Goal: Task Accomplishment & Management: Use online tool/utility

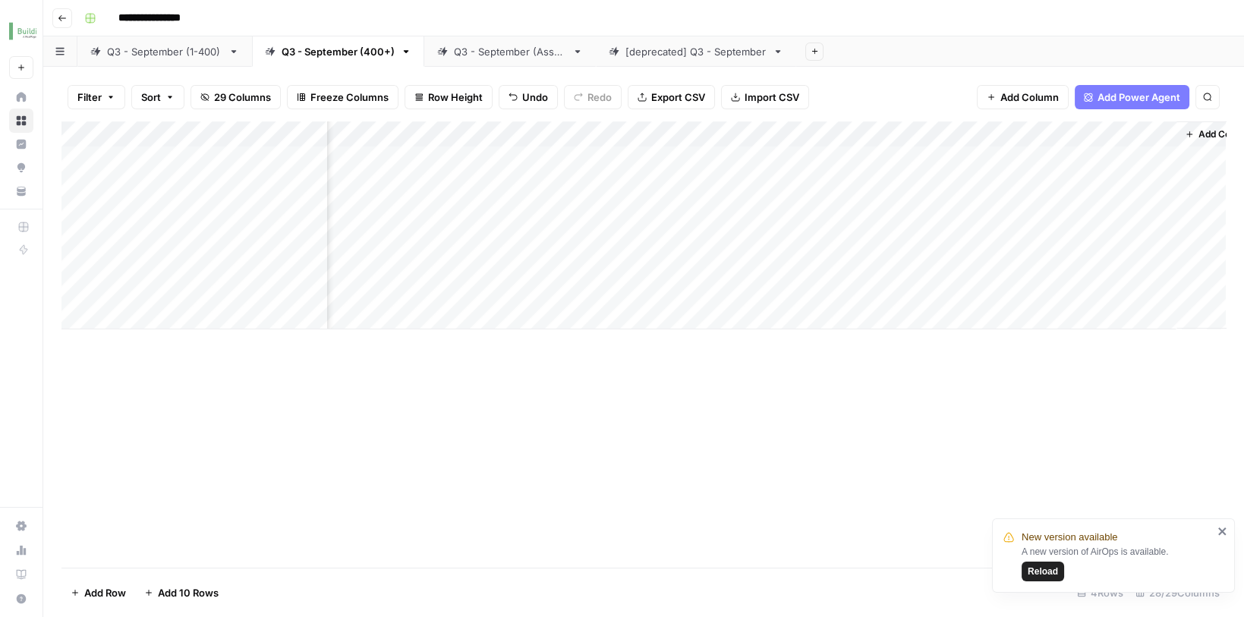
scroll to position [0, 3092]
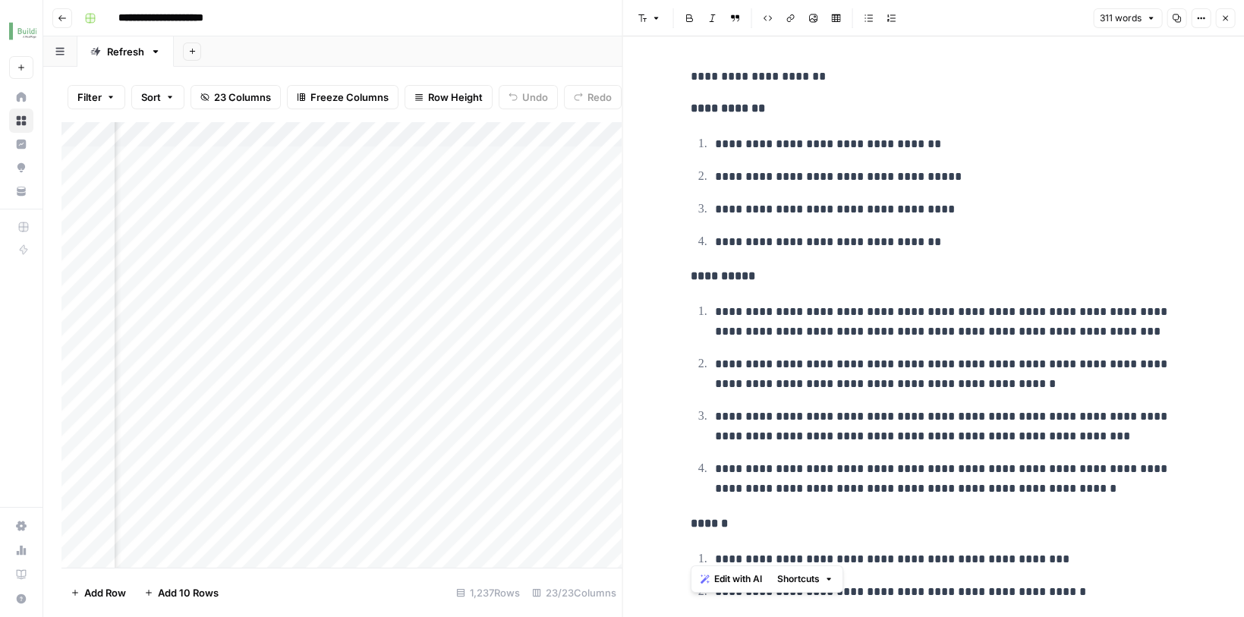
scroll to position [688, 0]
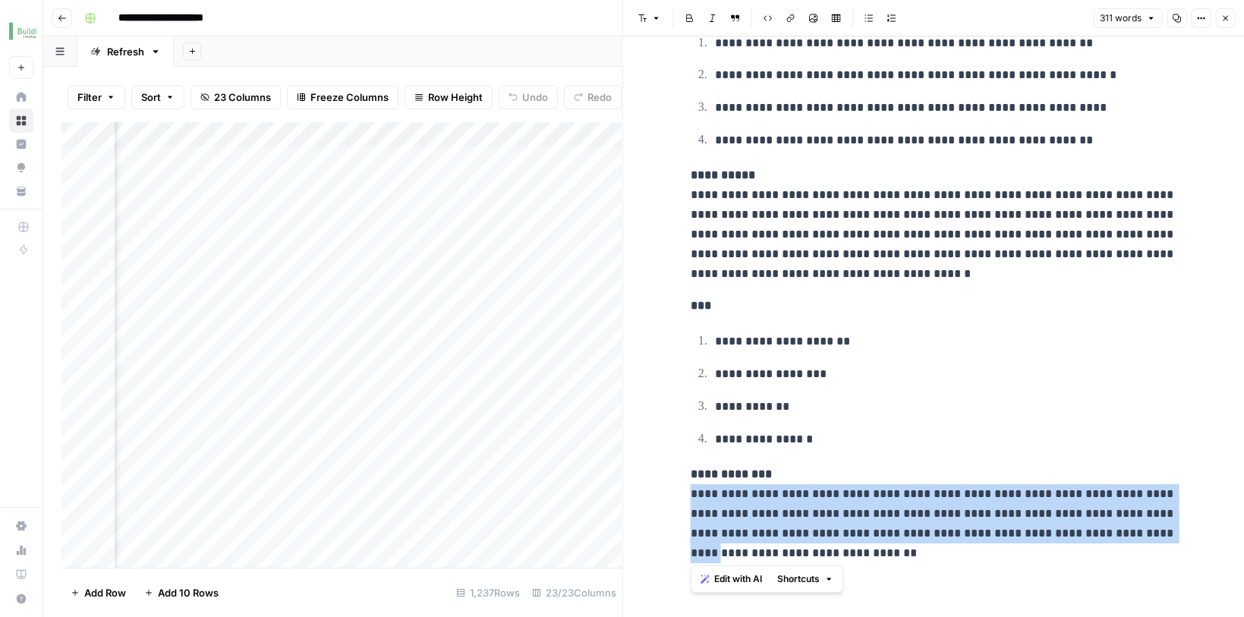
click at [710, 490] on p "**********" at bounding box center [934, 513] width 486 height 99
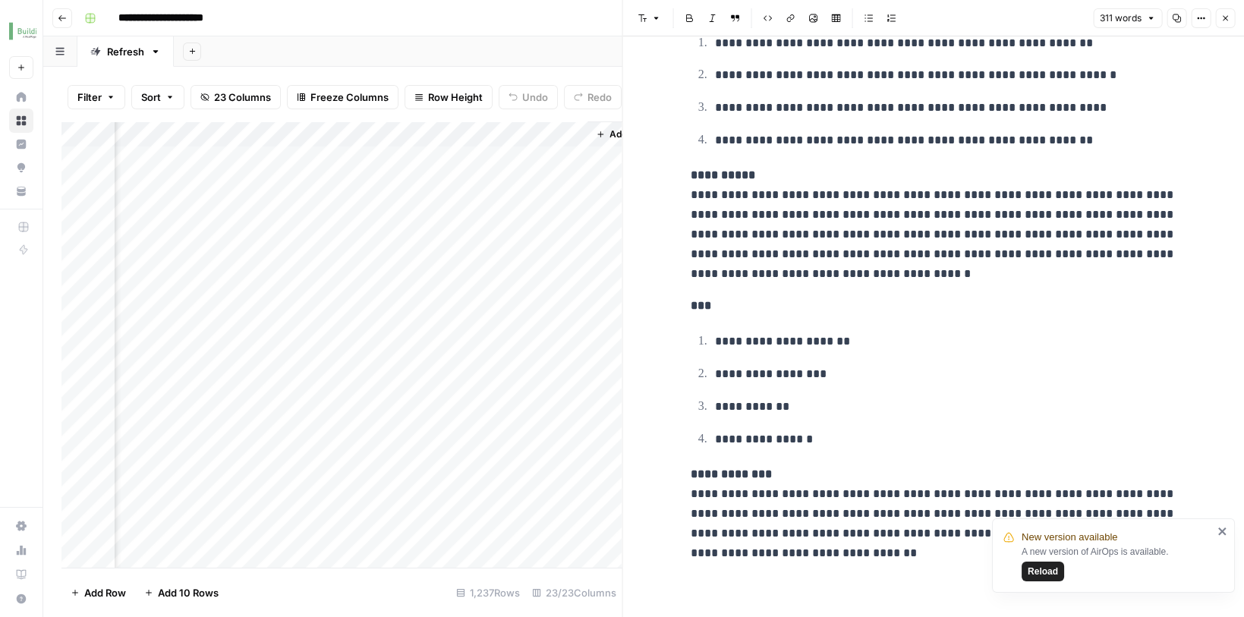
scroll to position [0, 3546]
